Goal: Register for event/course

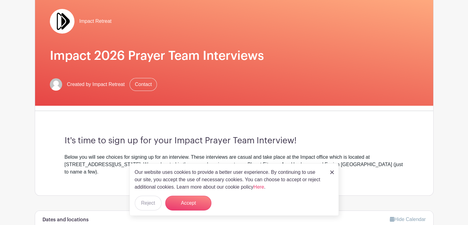
scroll to position [56, 0]
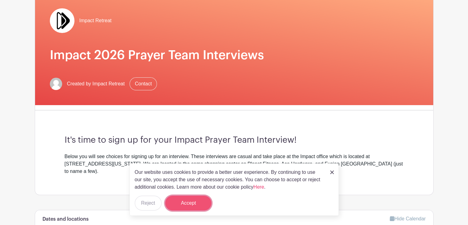
click at [195, 201] on button "Accept" at bounding box center [188, 202] width 46 height 15
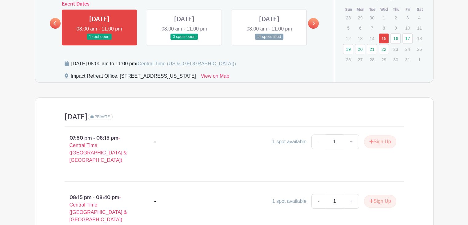
scroll to position [296, 0]
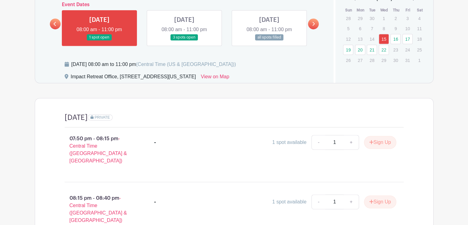
click at [315, 18] on link at bounding box center [313, 23] width 11 height 11
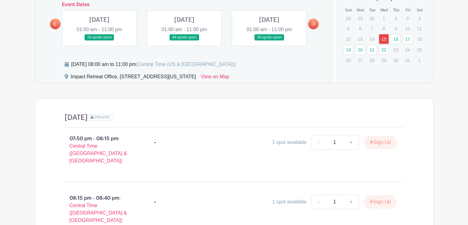
click at [54, 18] on link at bounding box center [55, 23] width 11 height 11
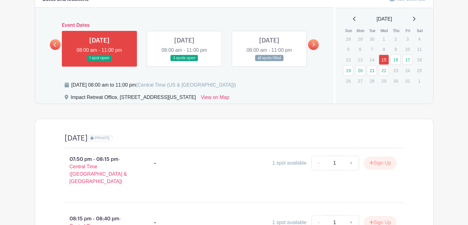
scroll to position [275, 0]
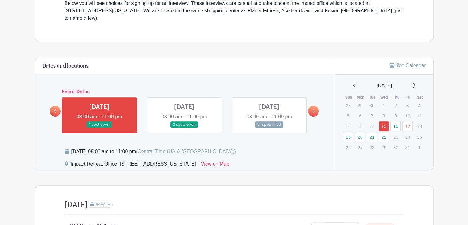
scroll to position [209, 0]
click at [317, 106] on link at bounding box center [313, 111] width 11 height 11
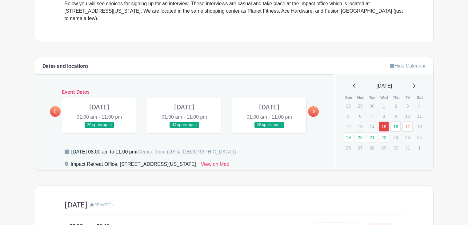
click at [269, 128] on link at bounding box center [269, 128] width 0 height 0
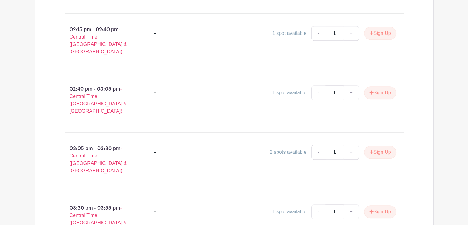
scroll to position [587, 0]
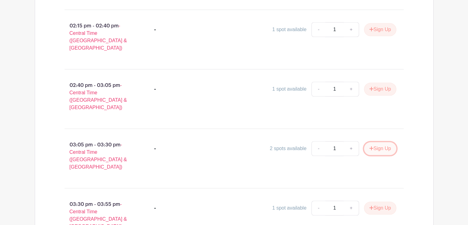
click at [382, 142] on button "Sign Up" at bounding box center [380, 148] width 32 height 13
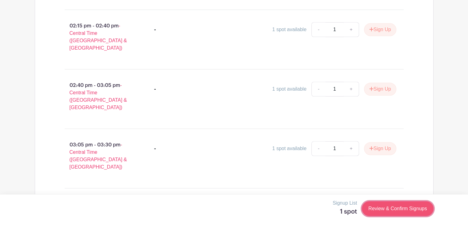
click at [394, 209] on link "Review & Confirm Signups" at bounding box center [397, 208] width 71 height 15
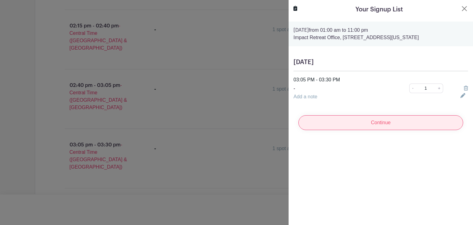
click at [343, 124] on input "Continue" at bounding box center [380, 122] width 165 height 15
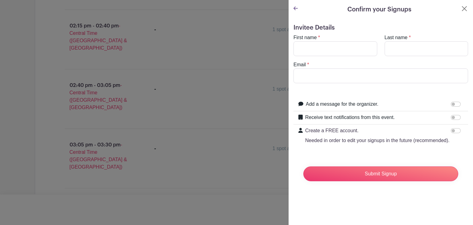
click at [320, 40] on div "First name *" at bounding box center [335, 45] width 91 height 22
click at [321, 43] on input "First name" at bounding box center [335, 48] width 84 height 15
type input "Elizabeth"
click at [399, 52] on input "Last name" at bounding box center [426, 48] width 84 height 15
type input "Isbell"
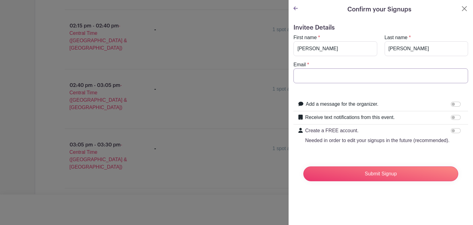
click at [368, 74] on input "Email" at bounding box center [380, 75] width 175 height 15
type input "melizabethisbell@gmail.com"
click at [402, 85] on form "Invitee Details First name * Elizabeth Last name * Isbell Email * melizabethisb…" at bounding box center [380, 105] width 175 height 162
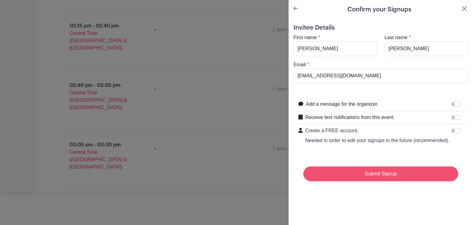
click at [383, 179] on input "Submit Signup" at bounding box center [380, 173] width 155 height 15
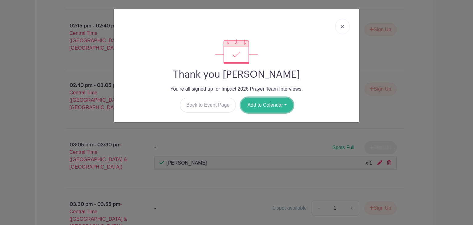
click at [287, 100] on button "Add to Calendar" at bounding box center [267, 105] width 52 height 15
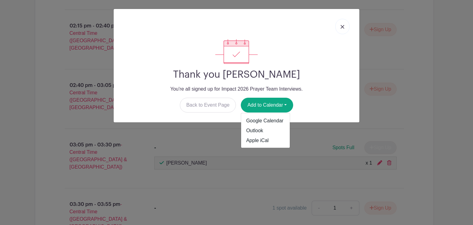
click at [311, 102] on div "Back to Event Page Add to Calendar Google Calendar Outlook Apple iCal" at bounding box center [236, 105] width 236 height 15
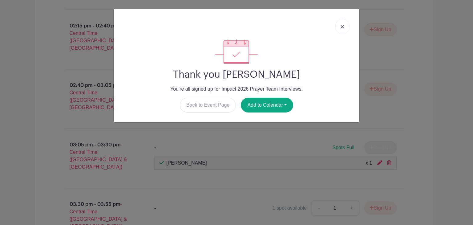
click at [345, 29] on link at bounding box center [342, 26] width 14 height 15
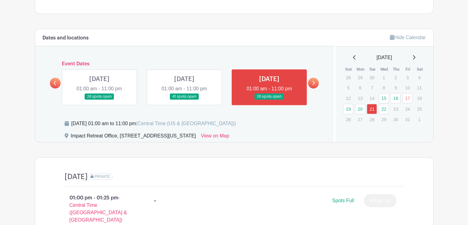
scroll to position [236, 0]
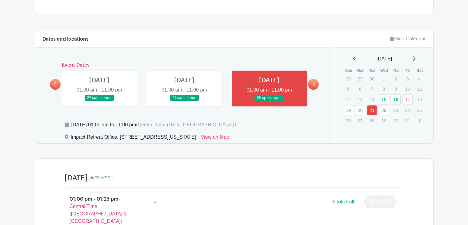
click at [320, 74] on div "Dates and locations Event Dates WED Oct 15, 2025 08:00 am - 11:00 pm 1 spot ope…" at bounding box center [184, 86] width 299 height 113
click at [316, 79] on link at bounding box center [313, 84] width 11 height 11
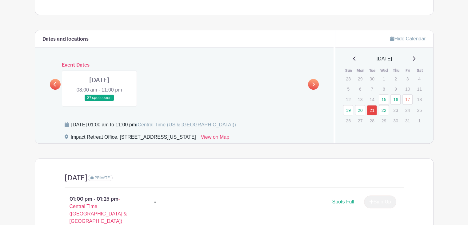
click at [54, 82] on icon at bounding box center [55, 84] width 2 height 4
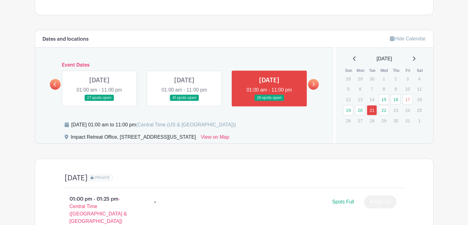
click at [57, 79] on link at bounding box center [55, 84] width 11 height 11
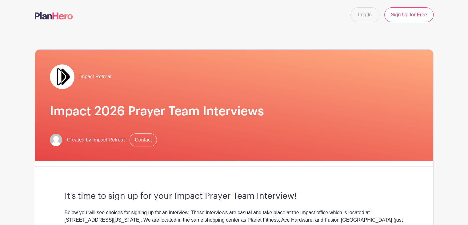
scroll to position [0, 0]
